Goal: Information Seeking & Learning: Learn about a topic

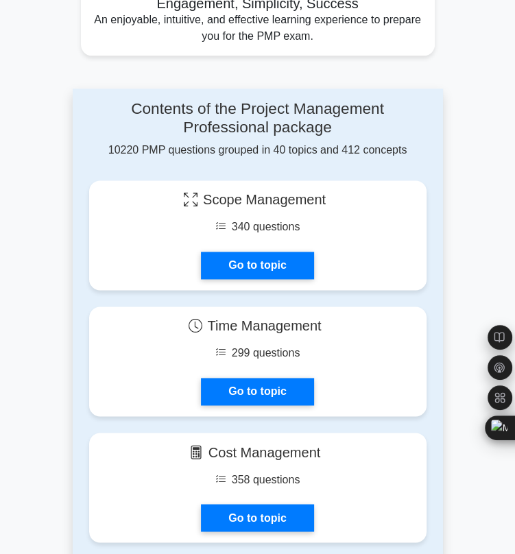
scroll to position [854, 0]
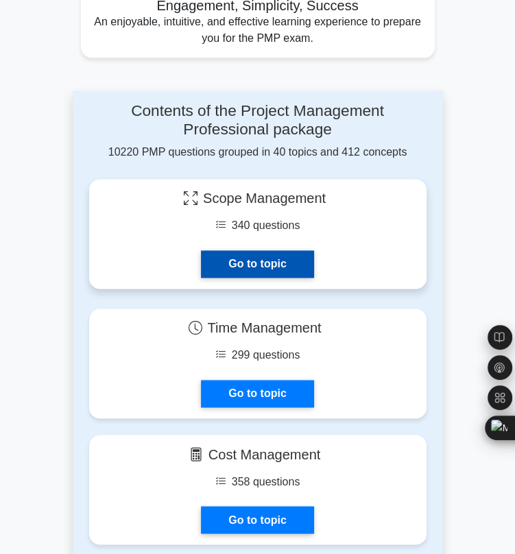
click at [269, 264] on link "Go to topic" at bounding box center [257, 263] width 112 height 27
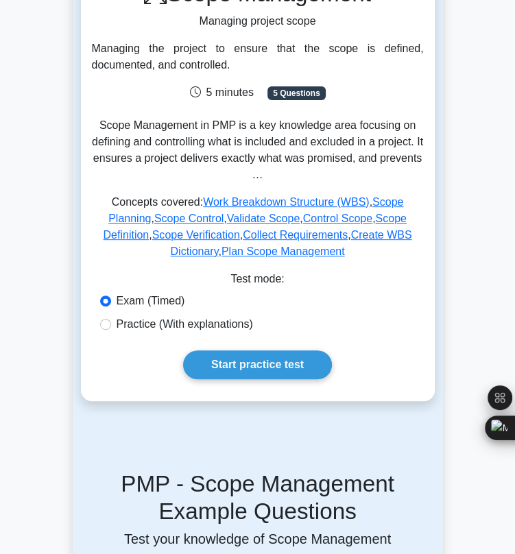
click at [180, 327] on label "Practice (With explanations)" at bounding box center [184, 324] width 136 height 16
click at [111, 327] on input "Practice (With explanations)" at bounding box center [105, 324] width 11 height 11
radio input "true"
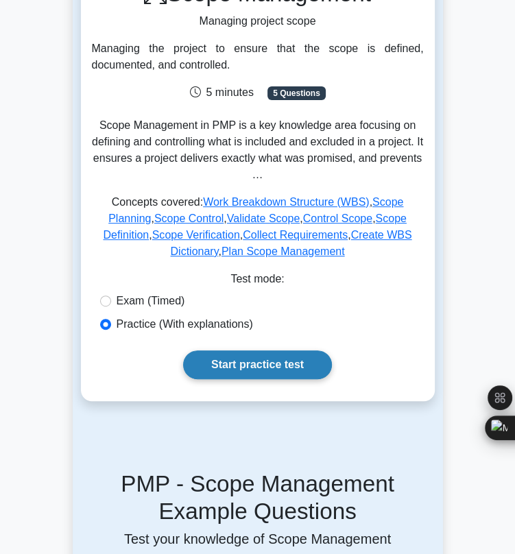
click at [219, 358] on link "Start practice test" at bounding box center [257, 364] width 149 height 29
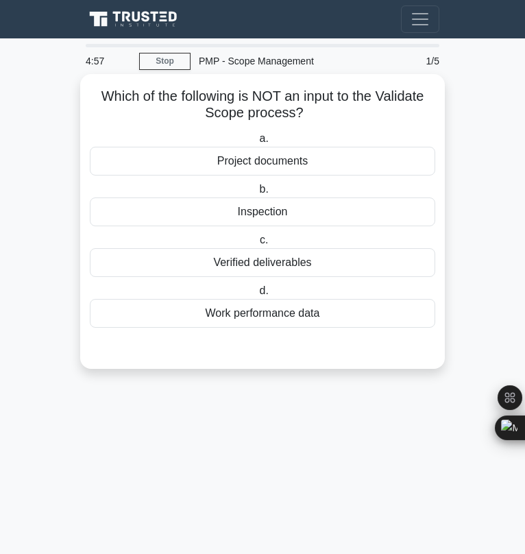
click at [259, 164] on div "Project documents" at bounding box center [262, 161] width 345 height 29
click at [256, 143] on input "a. Project documents" at bounding box center [256, 138] width 0 height 9
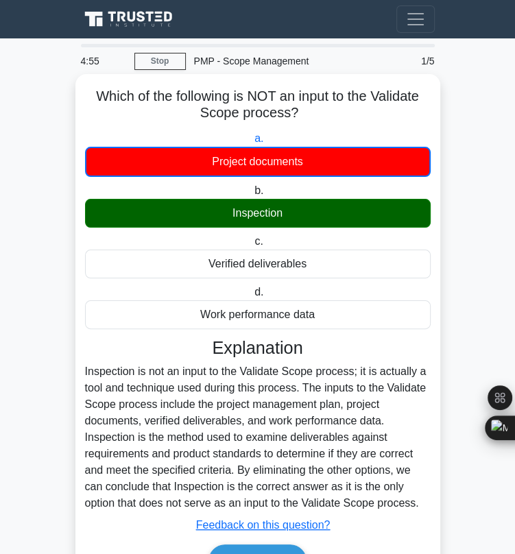
click at [242, 213] on div "Inspection" at bounding box center [257, 213] width 345 height 29
click at [251, 195] on input "b. Inspection" at bounding box center [251, 190] width 0 height 9
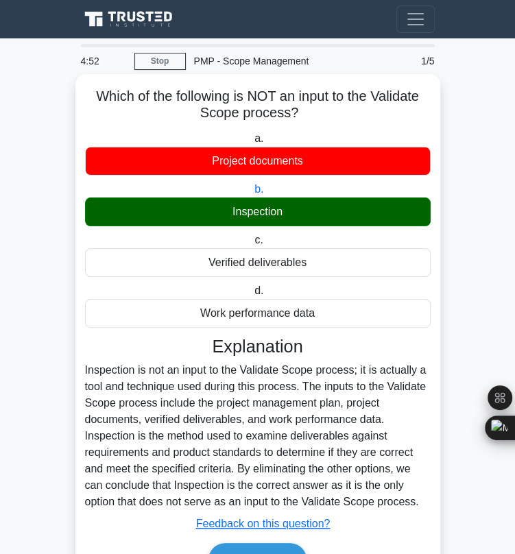
scroll to position [77, 0]
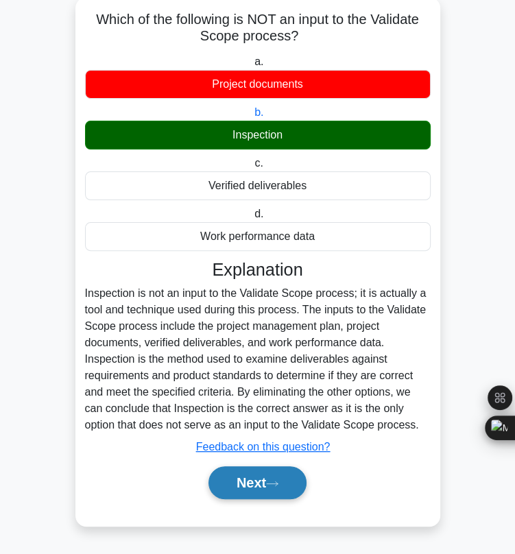
click at [249, 489] on button "Next" at bounding box center [257, 482] width 98 height 33
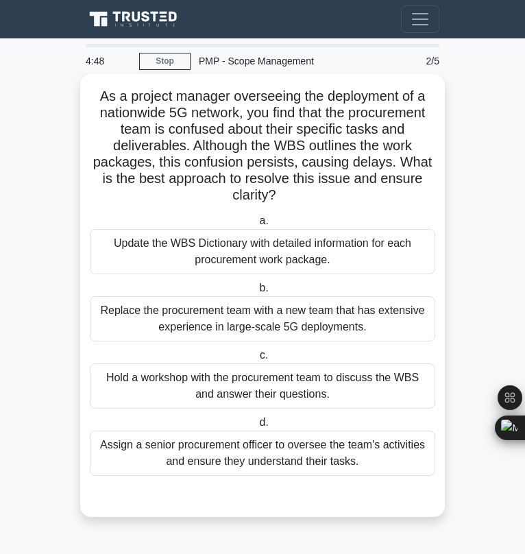
click at [251, 327] on div "Replace the procurement team with a new team that has extensive experience in l…" at bounding box center [262, 318] width 345 height 45
click at [256, 293] on input "b. Replace the procurement team with a new team that has extensive experience i…" at bounding box center [256, 288] width 0 height 9
